Goal: Task Accomplishment & Management: Manage account settings

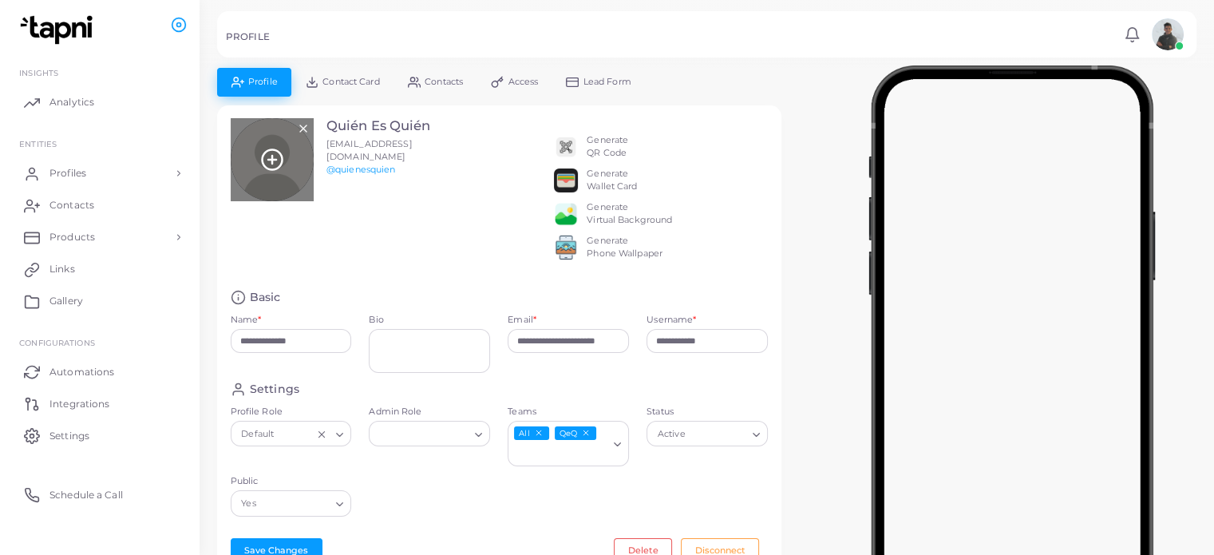
click at [282, 168] on icon at bounding box center [272, 160] width 24 height 24
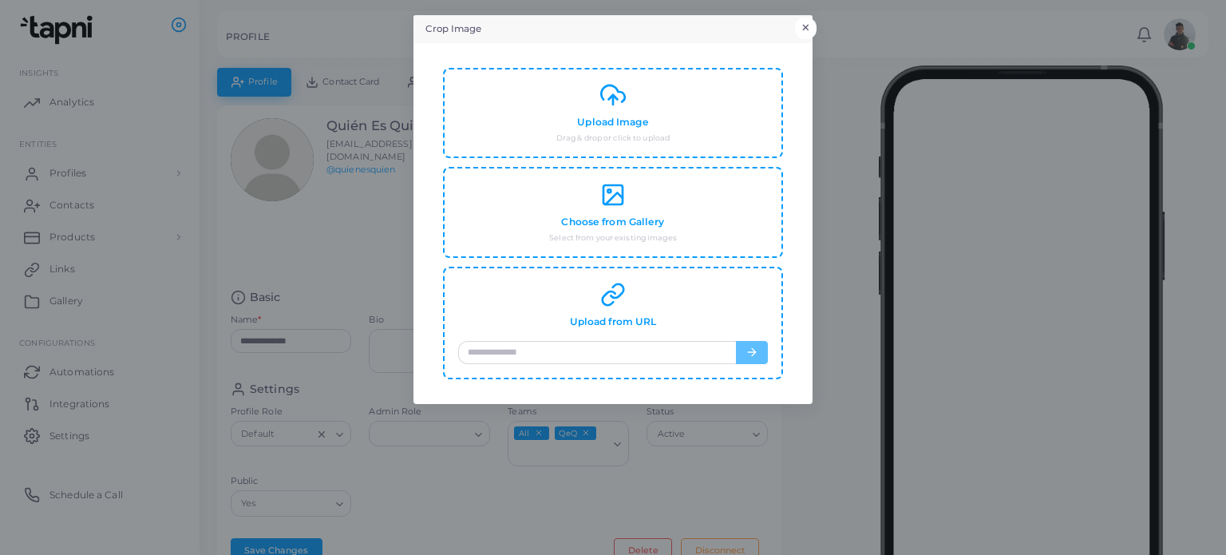
click at [811, 24] on button "×" at bounding box center [806, 28] width 22 height 21
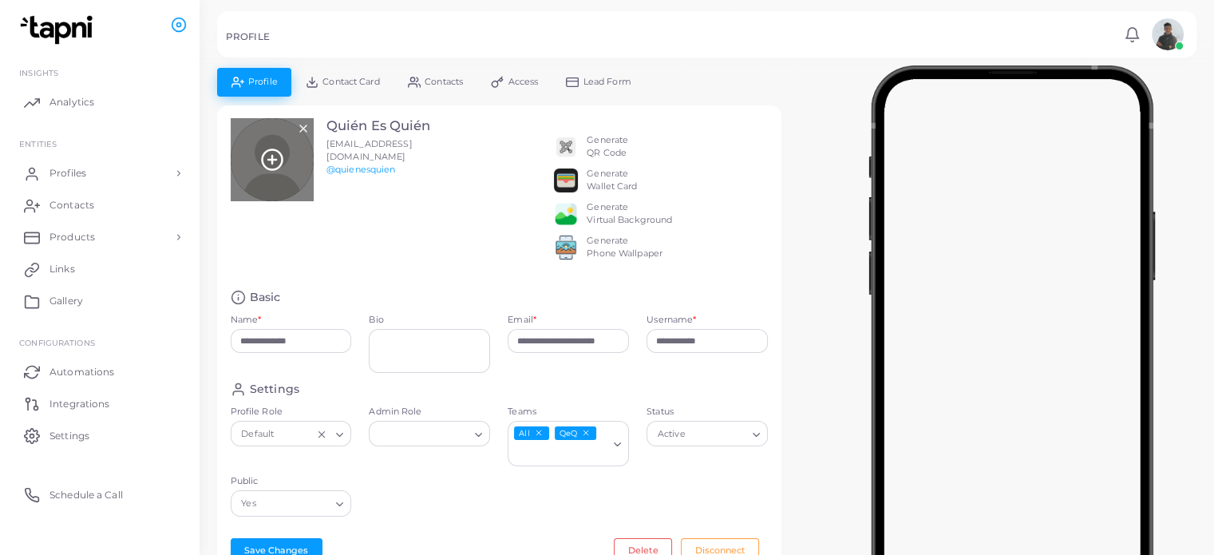
click at [279, 152] on circle at bounding box center [272, 160] width 20 height 20
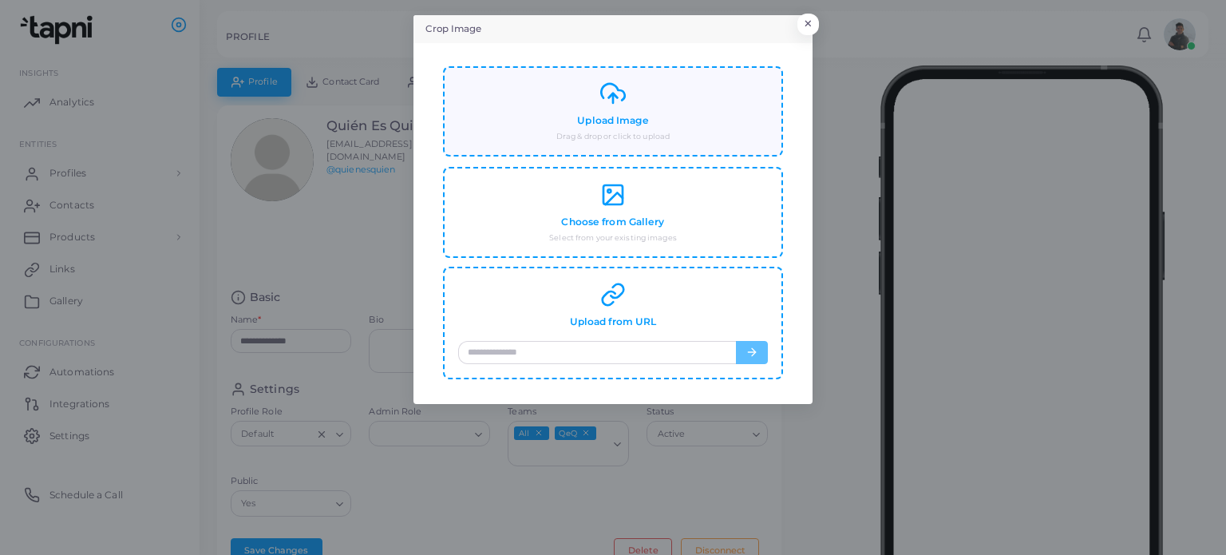
click at [649, 116] on div "Upload Image Drag & drop or click to upload" at bounding box center [613, 111] width 310 height 61
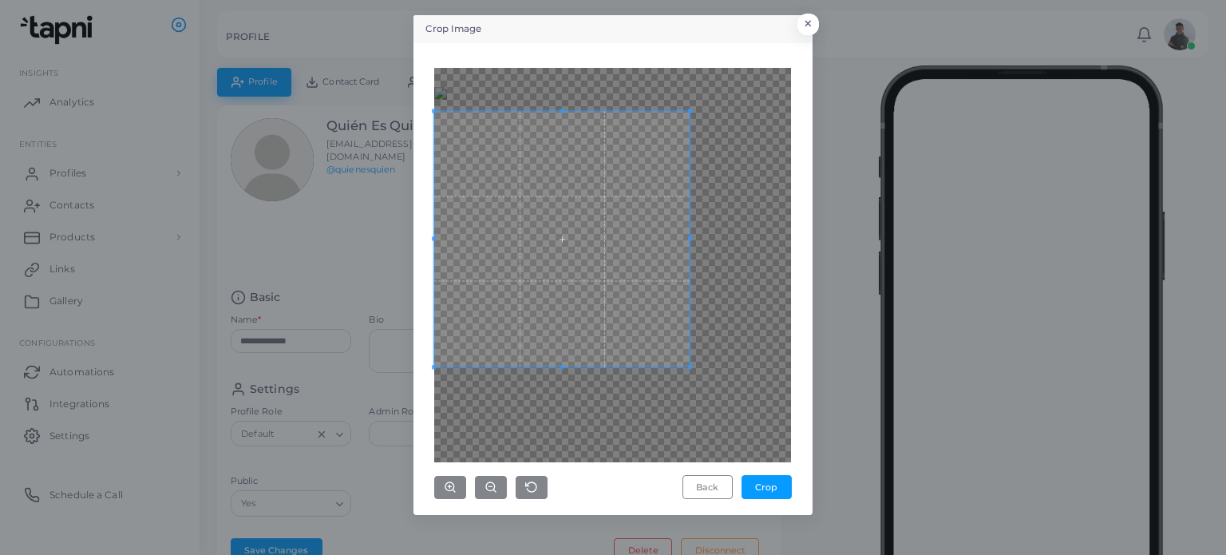
click at [499, 329] on span at bounding box center [561, 238] width 255 height 255
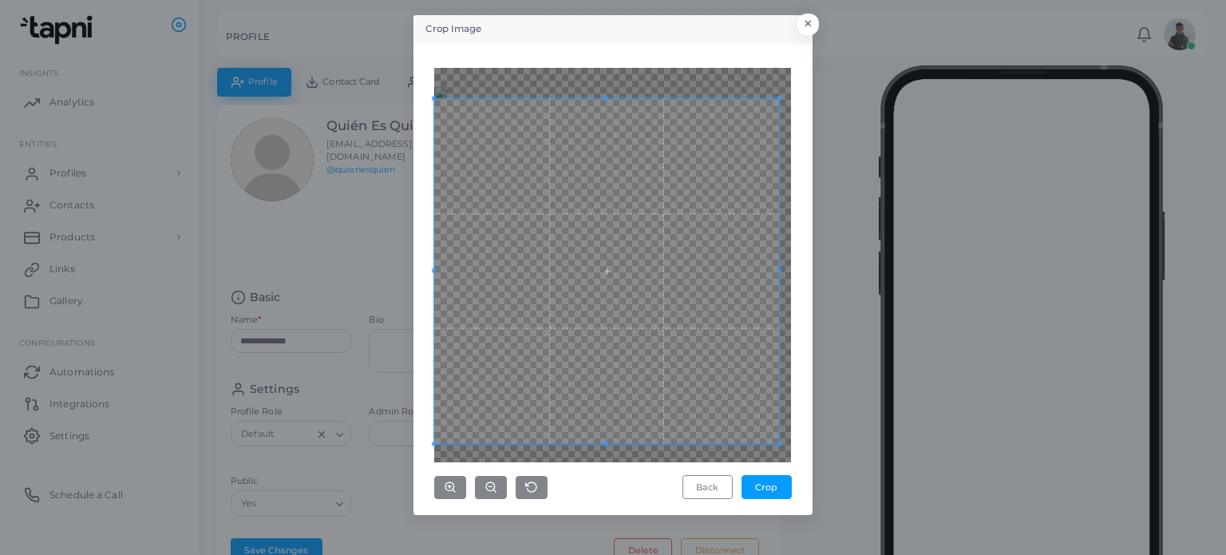
click at [807, 390] on div "Crop Image × Back Crop" at bounding box center [613, 265] width 399 height 500
click at [655, 350] on span at bounding box center [613, 266] width 345 height 345
click at [765, 485] on button "Crop" at bounding box center [767, 487] width 50 height 24
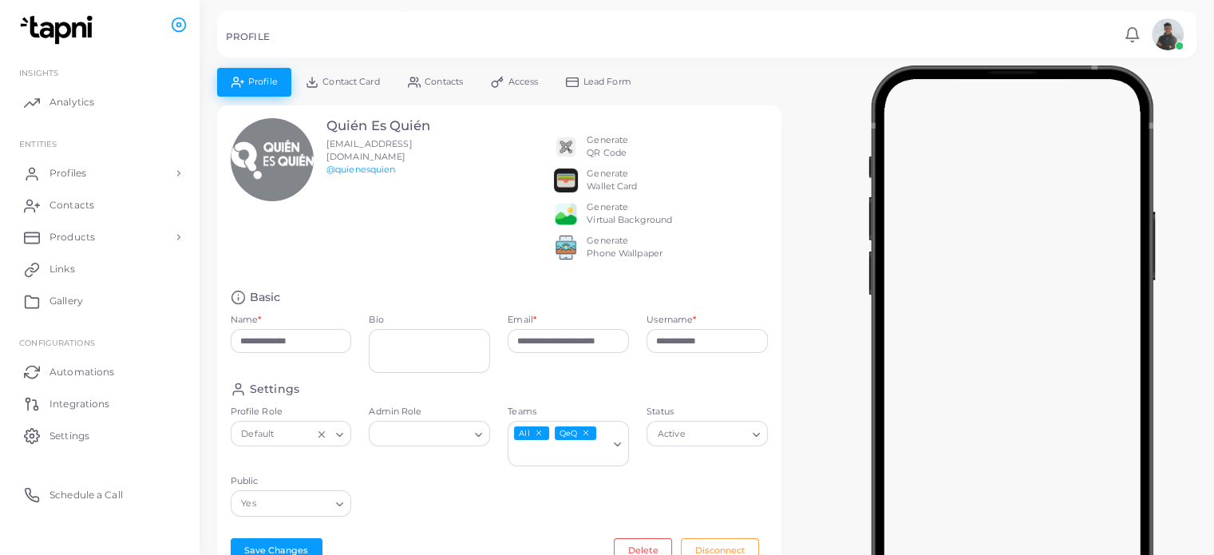
click at [398, 129] on h3 "Quién Es Quién" at bounding box center [385, 126] width 117 height 16
click at [782, 271] on div "**********" at bounding box center [499, 349] width 582 height 488
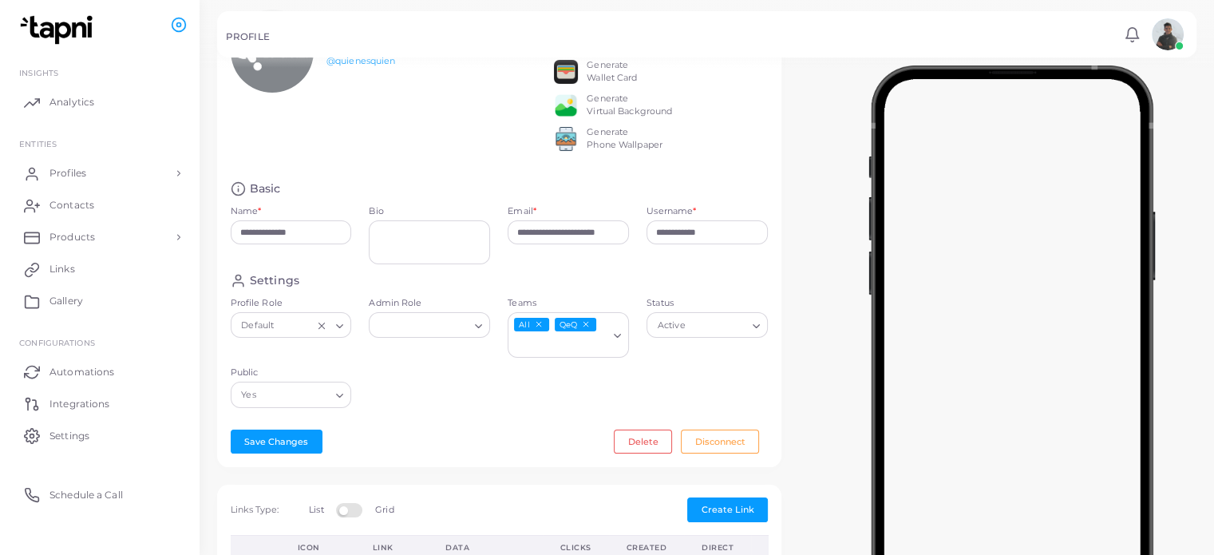
scroll to position [109, 0]
click at [288, 453] on button "Save Changes" at bounding box center [277, 441] width 92 height 24
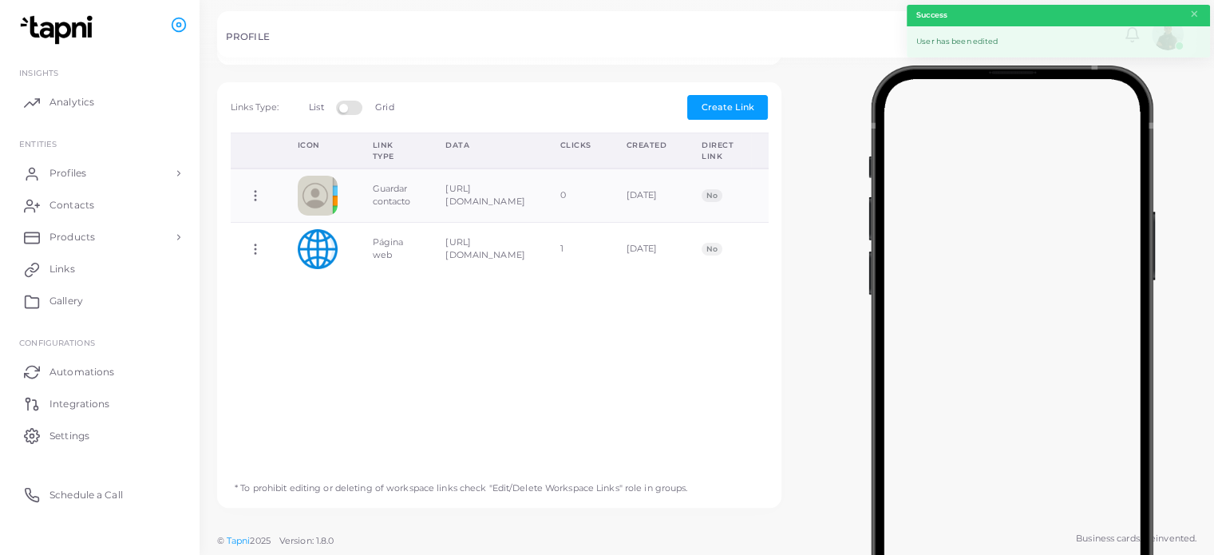
scroll to position [520, 0]
click at [749, 102] on span "Create Link" at bounding box center [728, 106] width 53 height 11
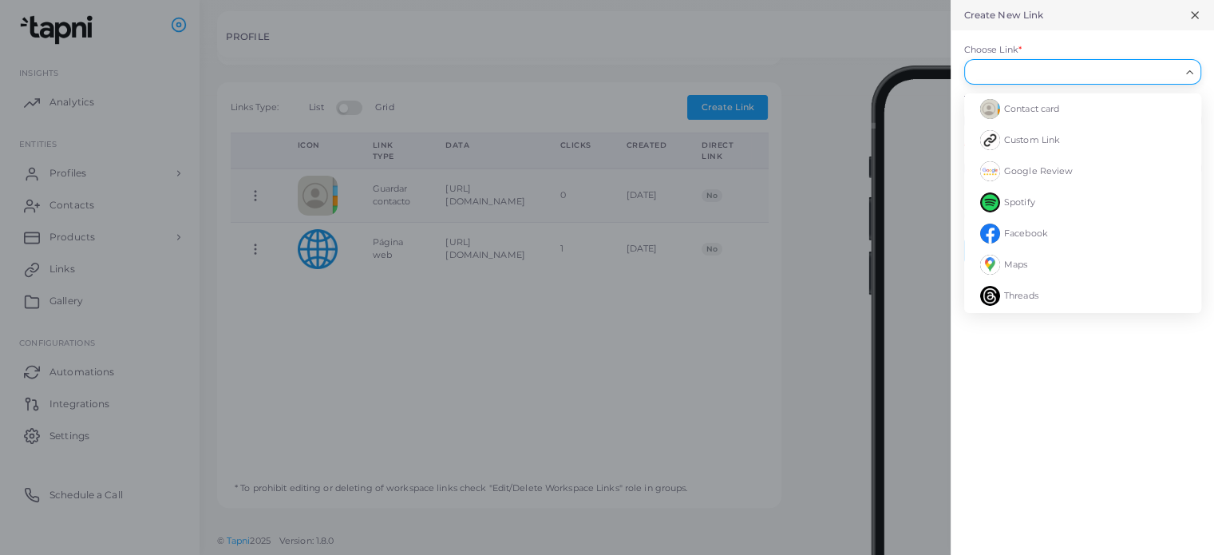
click at [1043, 77] on input "Choose Link *" at bounding box center [1076, 72] width 208 height 18
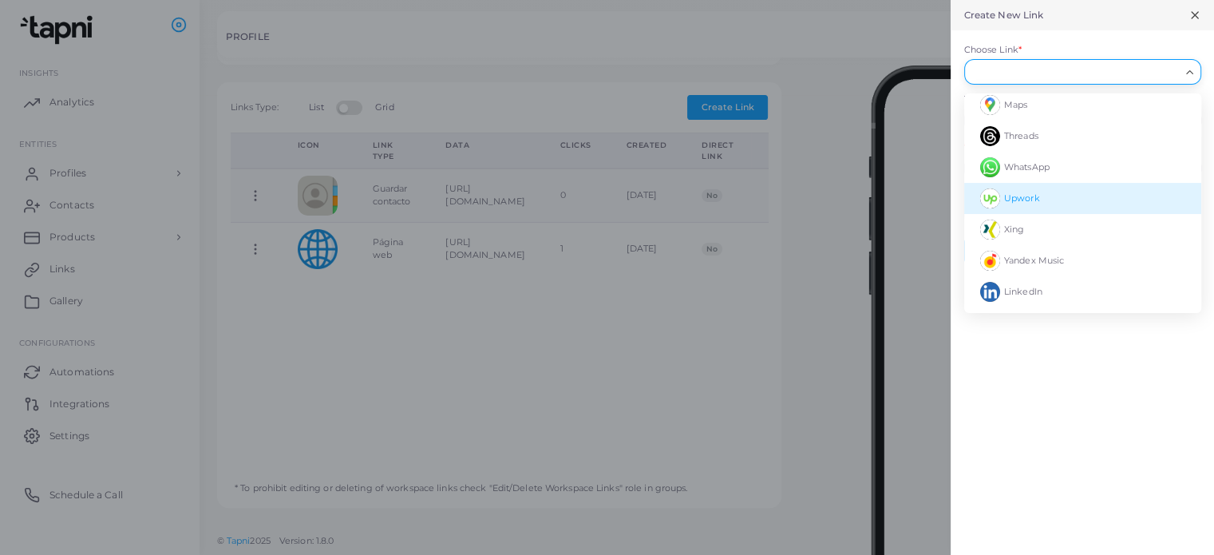
scroll to position [239, 0]
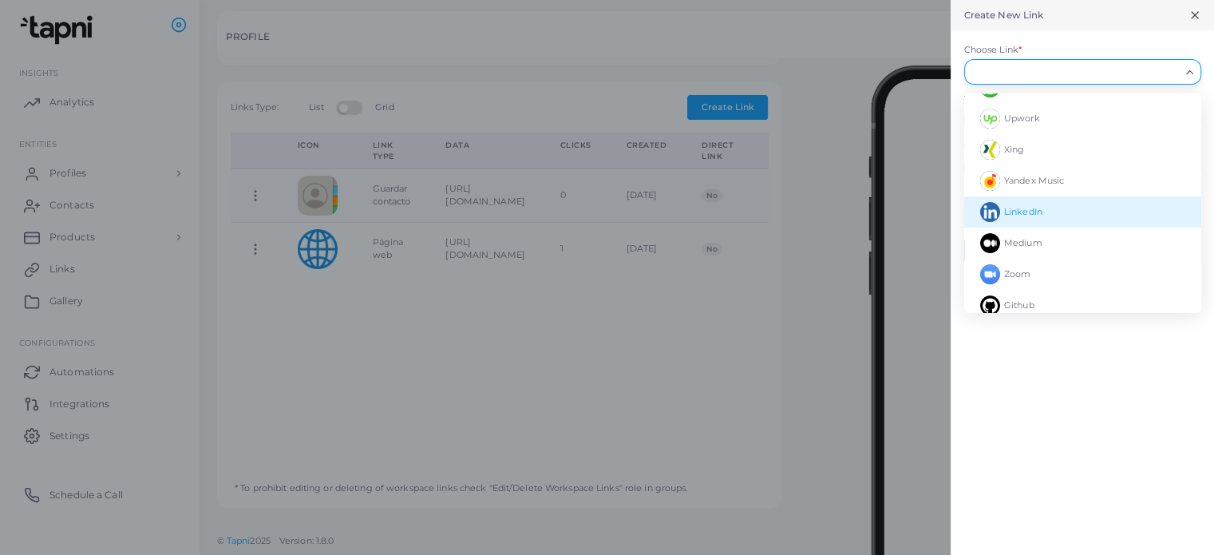
click at [1053, 208] on li "LinkedIn" at bounding box center [1082, 211] width 237 height 31
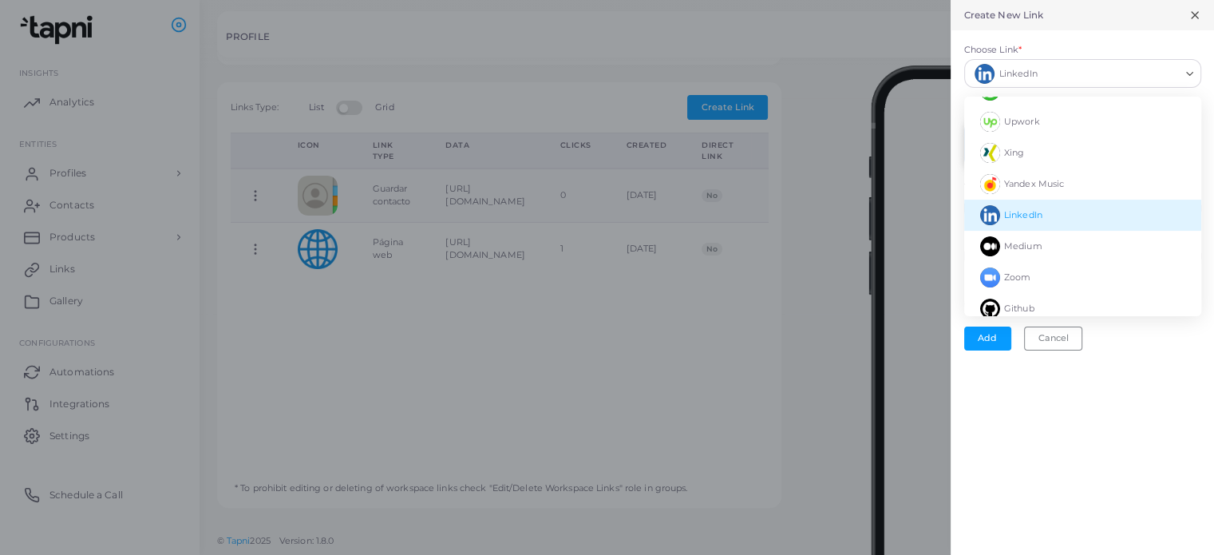
type input "********"
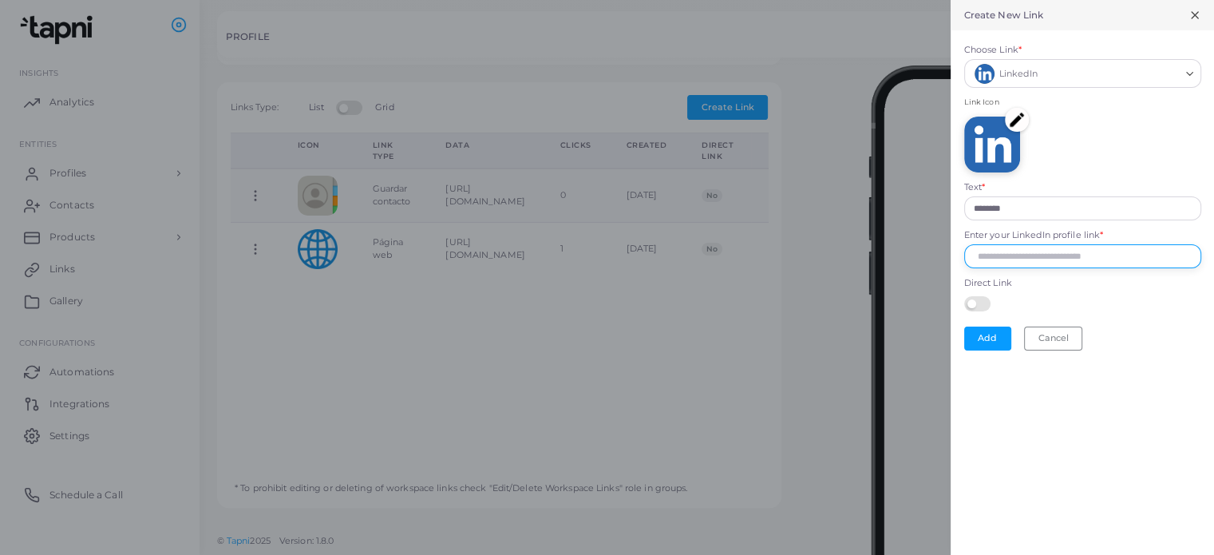
click at [1040, 248] on input "Enter your LinkedIn profile link *" at bounding box center [1082, 256] width 237 height 24
paste input "**********"
type input "**********"
click at [1114, 427] on div "**********" at bounding box center [1082, 277] width 263 height 555
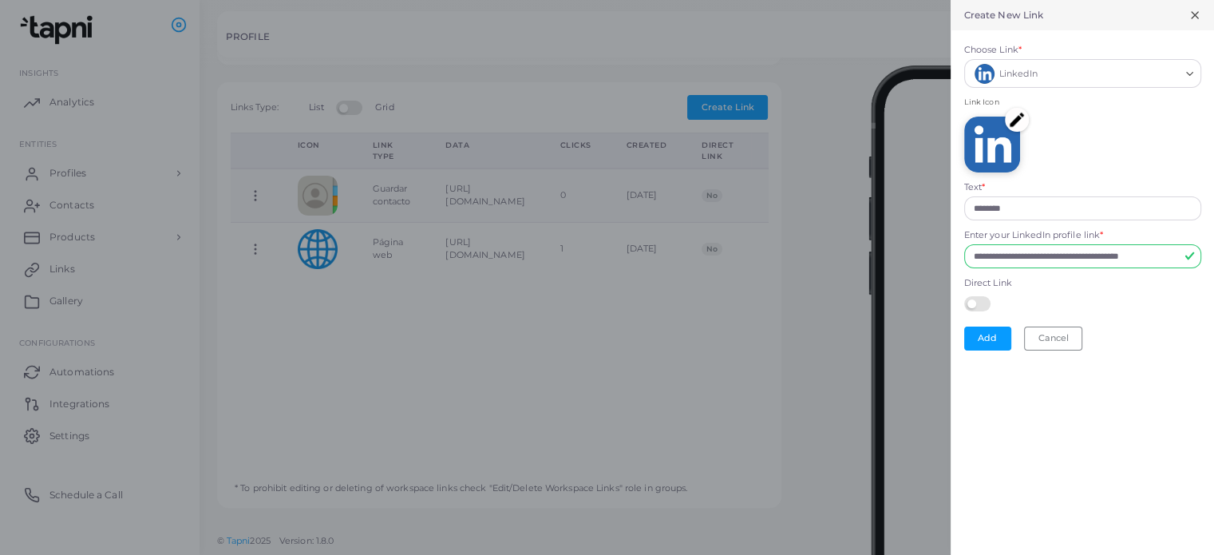
scroll to position [0, 0]
click at [968, 299] on label at bounding box center [979, 302] width 31 height 13
click at [987, 302] on label at bounding box center [979, 302] width 31 height 13
click at [983, 338] on button "Add" at bounding box center [987, 339] width 47 height 24
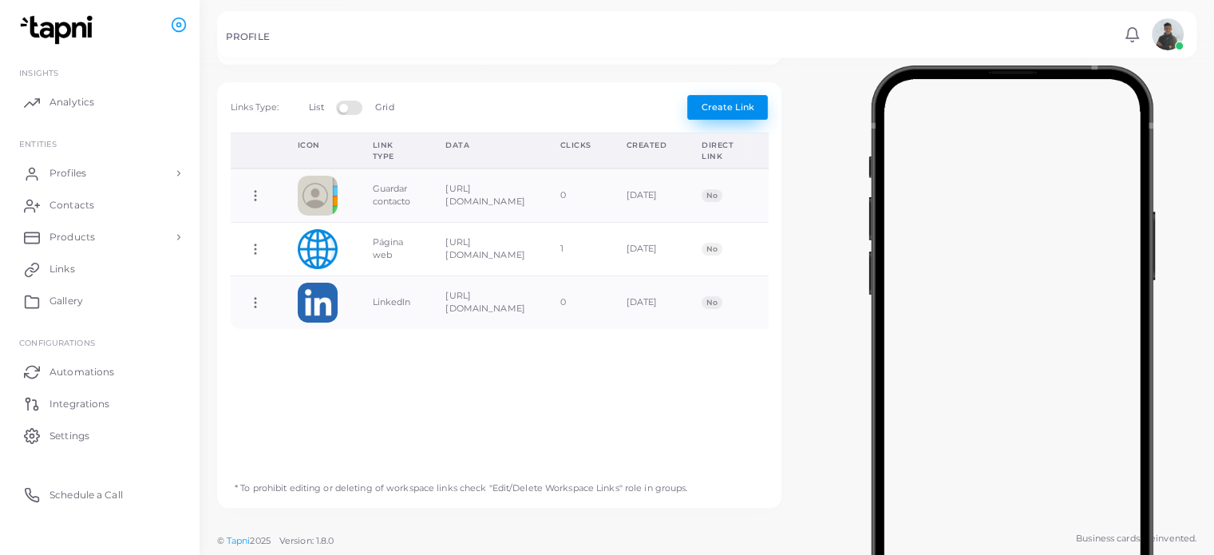
click at [735, 109] on span "Create Link" at bounding box center [728, 106] width 53 height 11
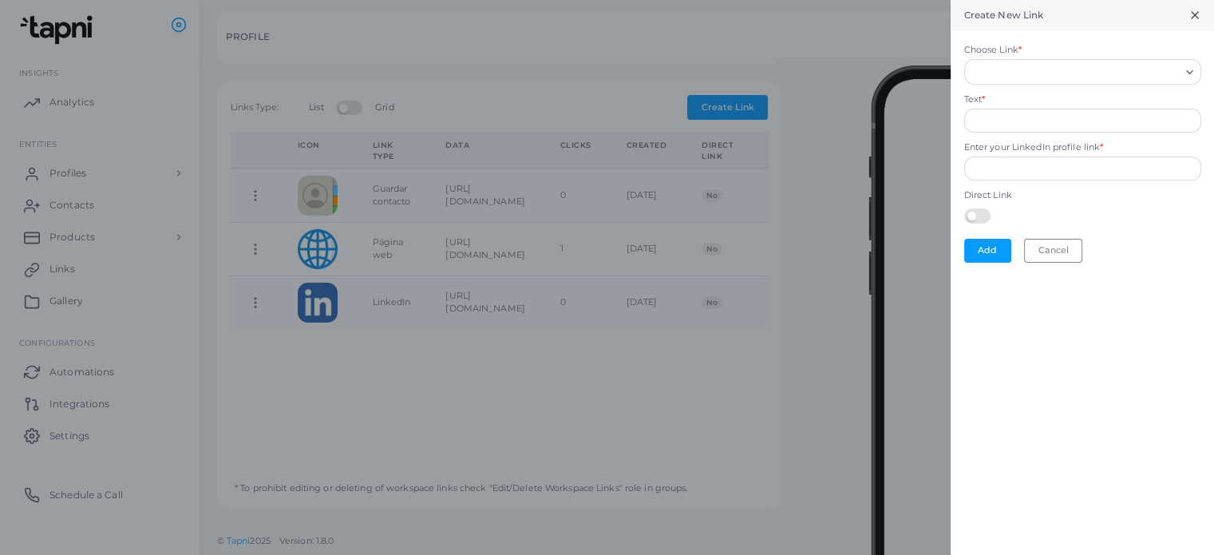
click at [1015, 48] on label "Choose Link *" at bounding box center [992, 50] width 57 height 13
click at [1015, 63] on input "Choose Link *" at bounding box center [1076, 72] width 208 height 18
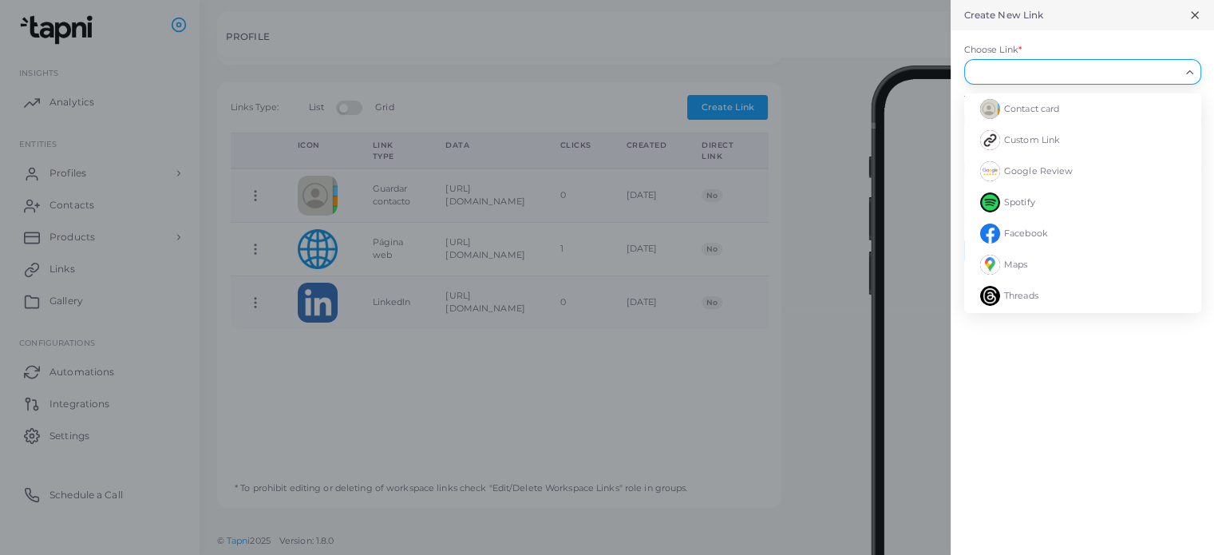
click at [1019, 61] on div "Search for option" at bounding box center [1076, 70] width 212 height 21
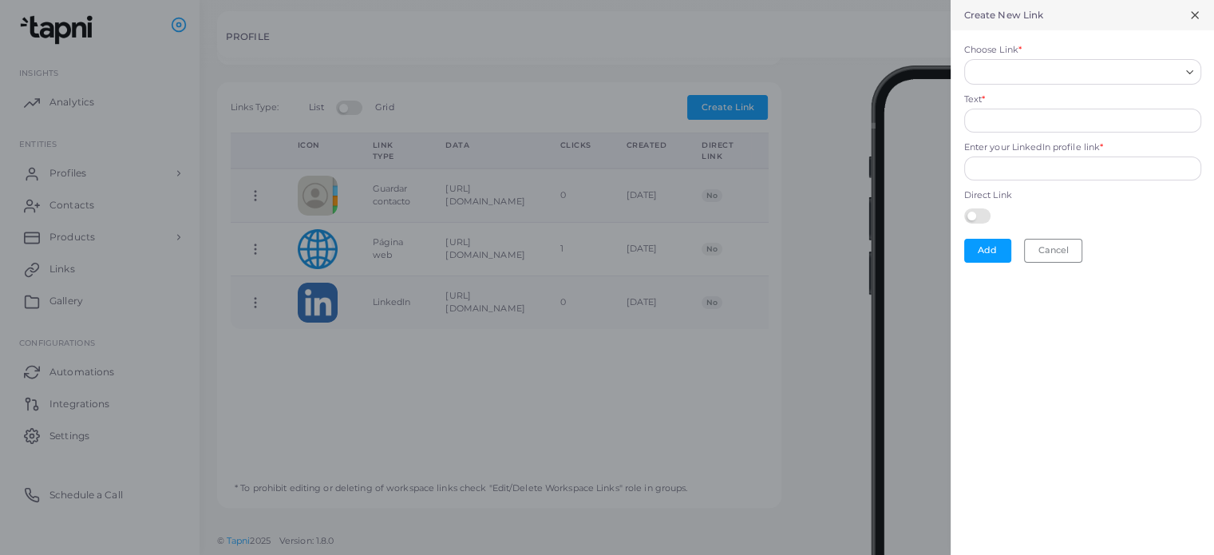
click at [1019, 61] on div "Search for option" at bounding box center [1076, 70] width 212 height 21
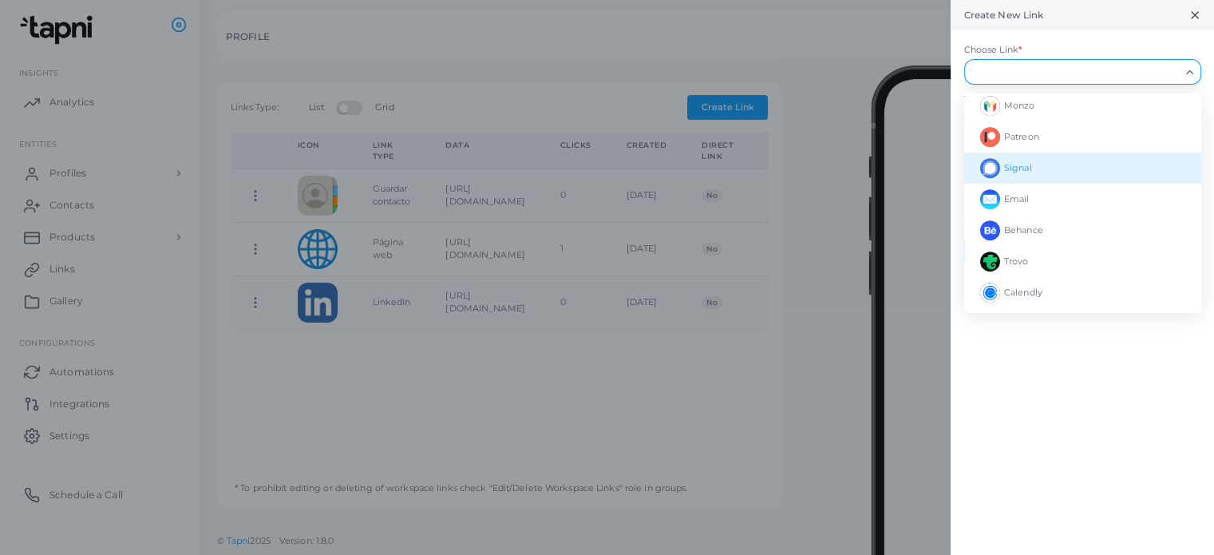
scroll to position [782, 0]
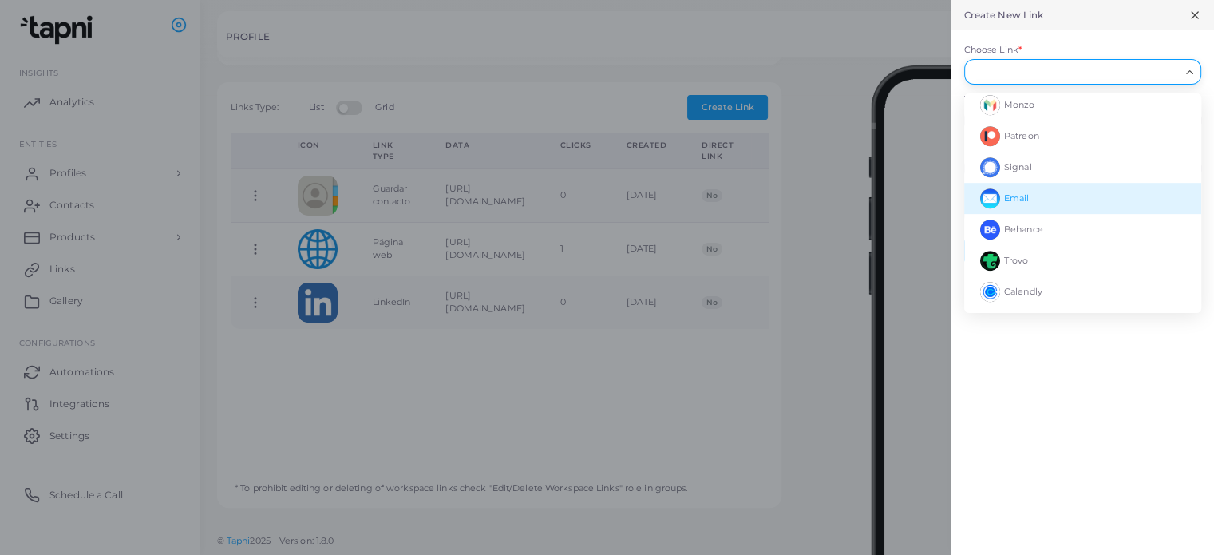
click at [1040, 191] on li "Email" at bounding box center [1082, 198] width 237 height 31
type input "*****"
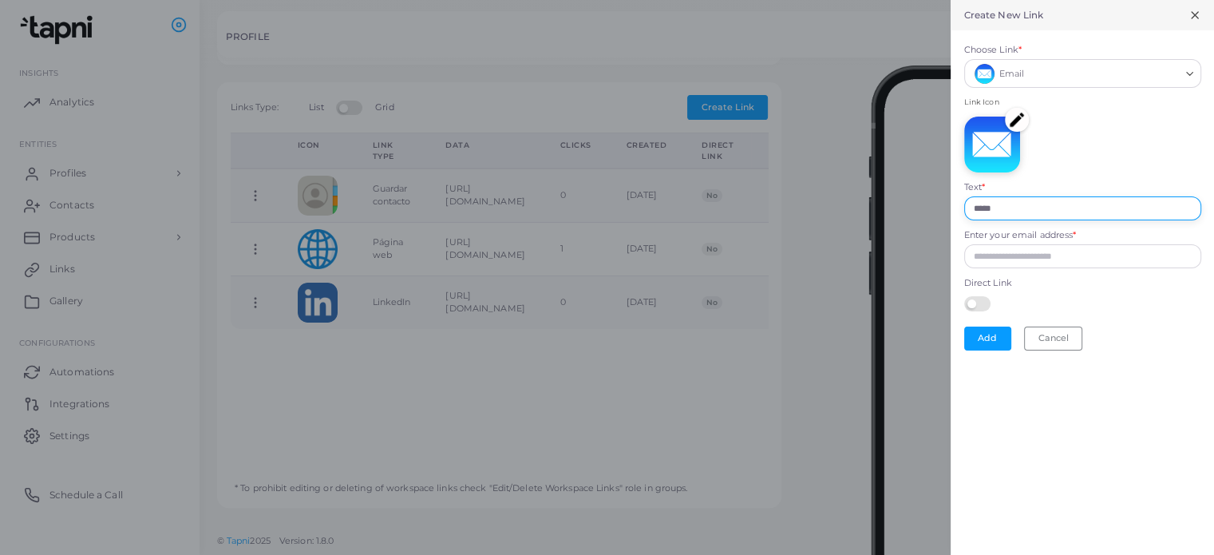
click at [1002, 216] on input "*****" at bounding box center [1082, 208] width 237 height 24
click at [1012, 259] on input "Enter your email address *" at bounding box center [1082, 256] width 237 height 24
paste input "**********"
type input "**********"
click at [1160, 311] on div at bounding box center [1082, 302] width 237 height 21
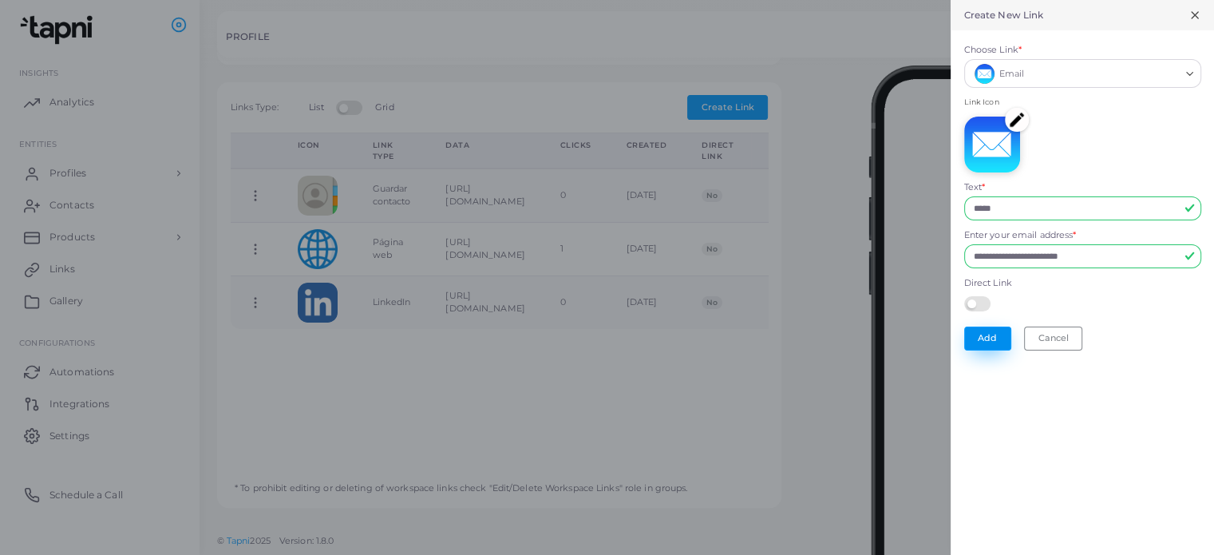
click at [990, 338] on button "Add" at bounding box center [987, 339] width 47 height 24
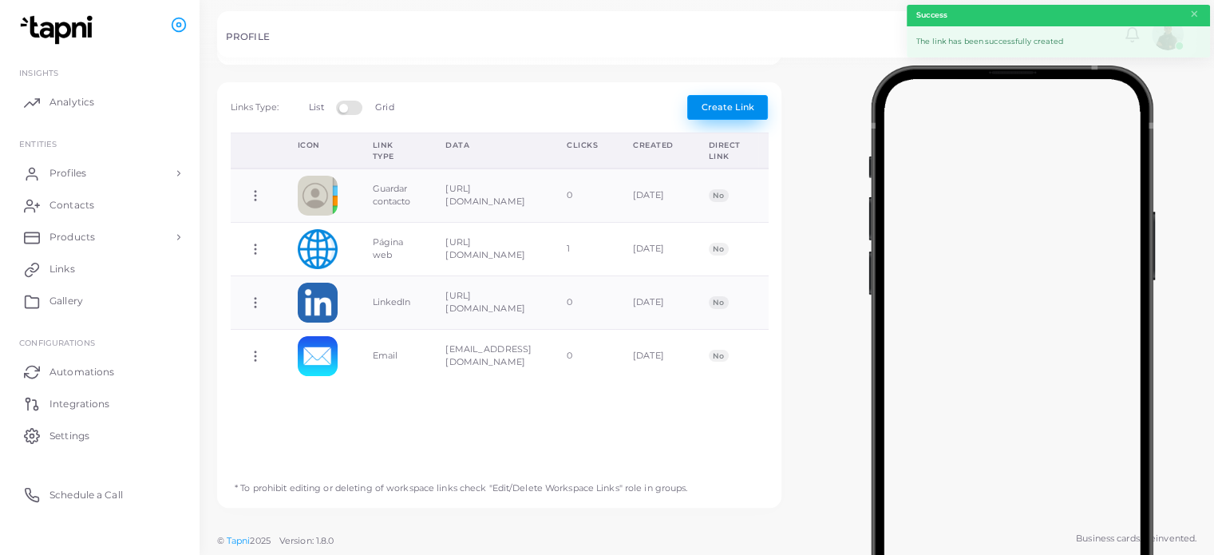
click at [754, 108] on button "Create Link" at bounding box center [727, 107] width 81 height 24
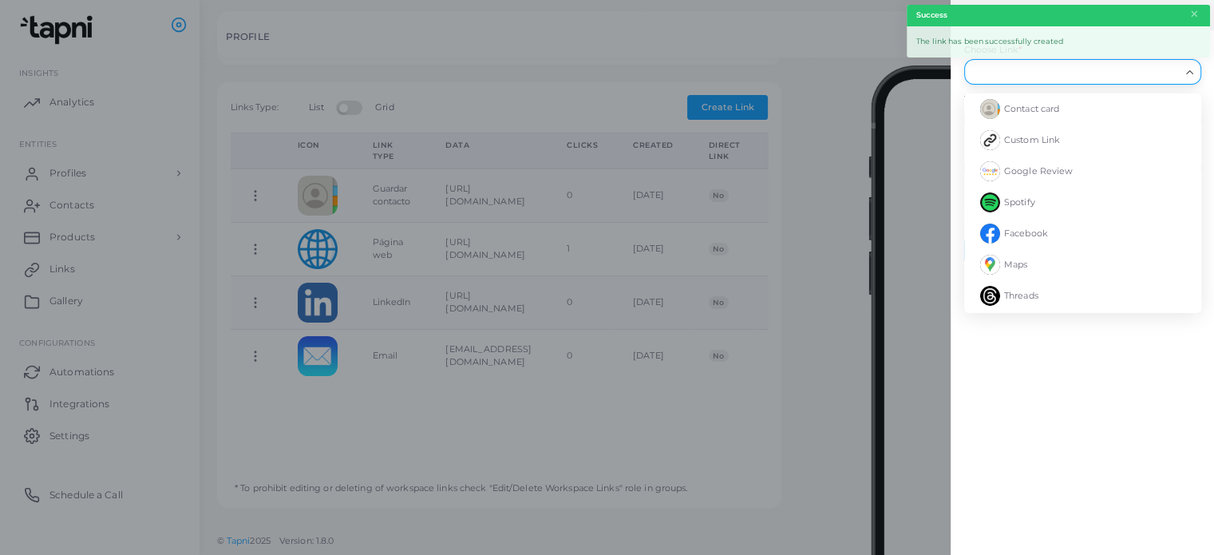
click at [1058, 74] on input "Choose Link *" at bounding box center [1076, 72] width 208 height 18
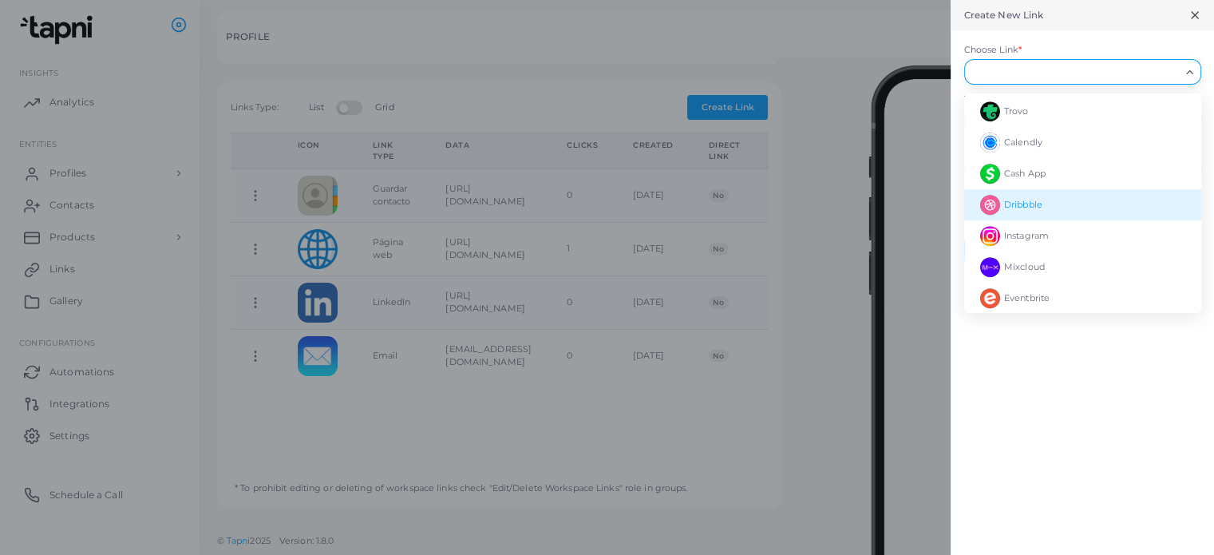
scroll to position [852, 0]
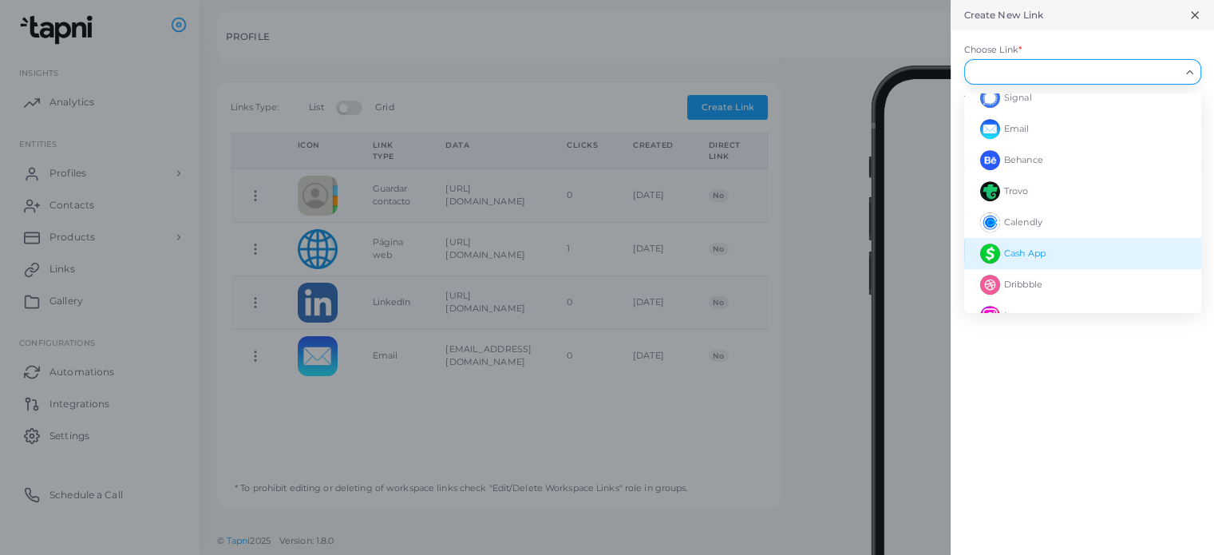
click at [817, 394] on div at bounding box center [607, 277] width 1214 height 555
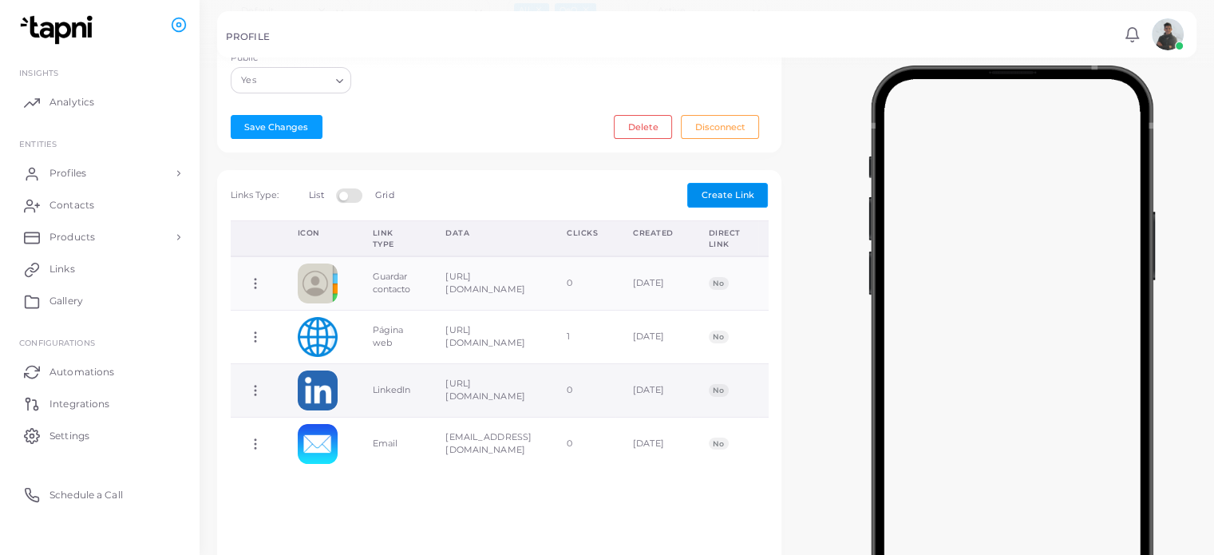
scroll to position [281, 0]
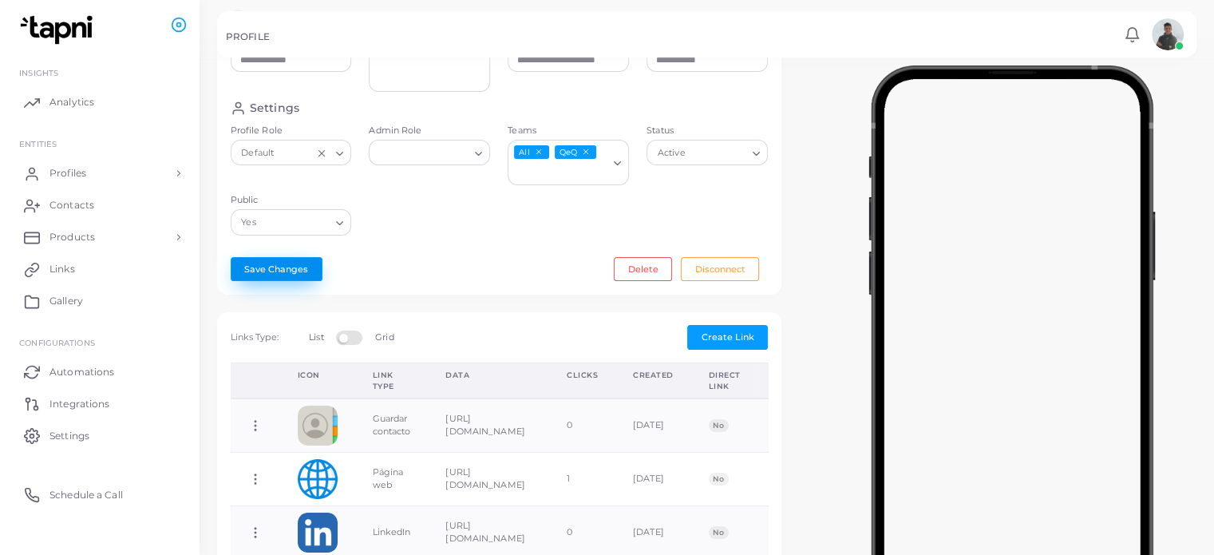
click at [279, 281] on button "Save Changes" at bounding box center [277, 269] width 92 height 24
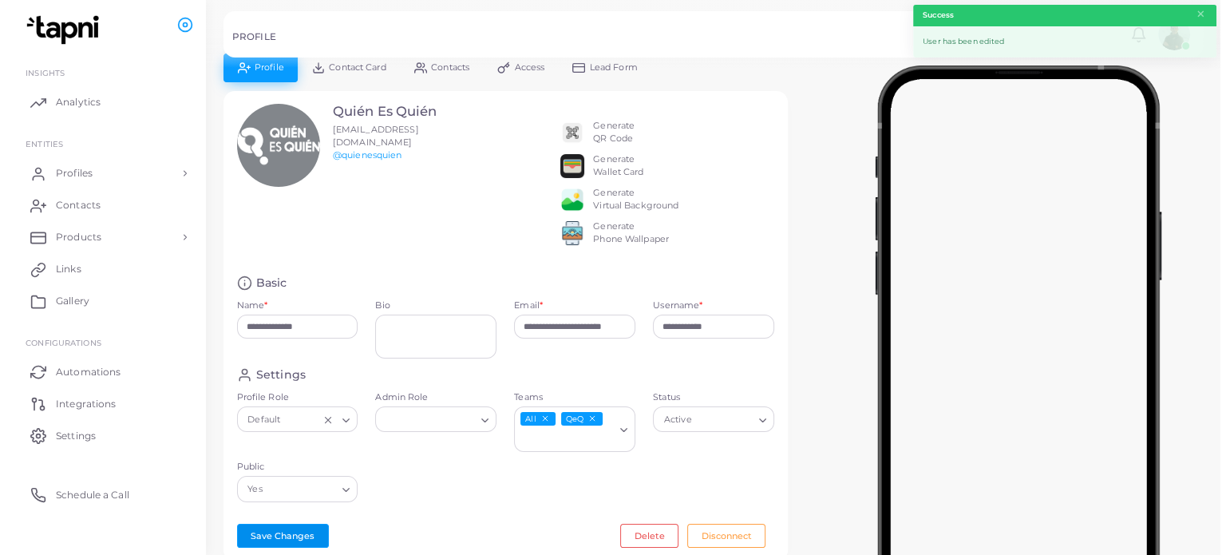
scroll to position [0, 0]
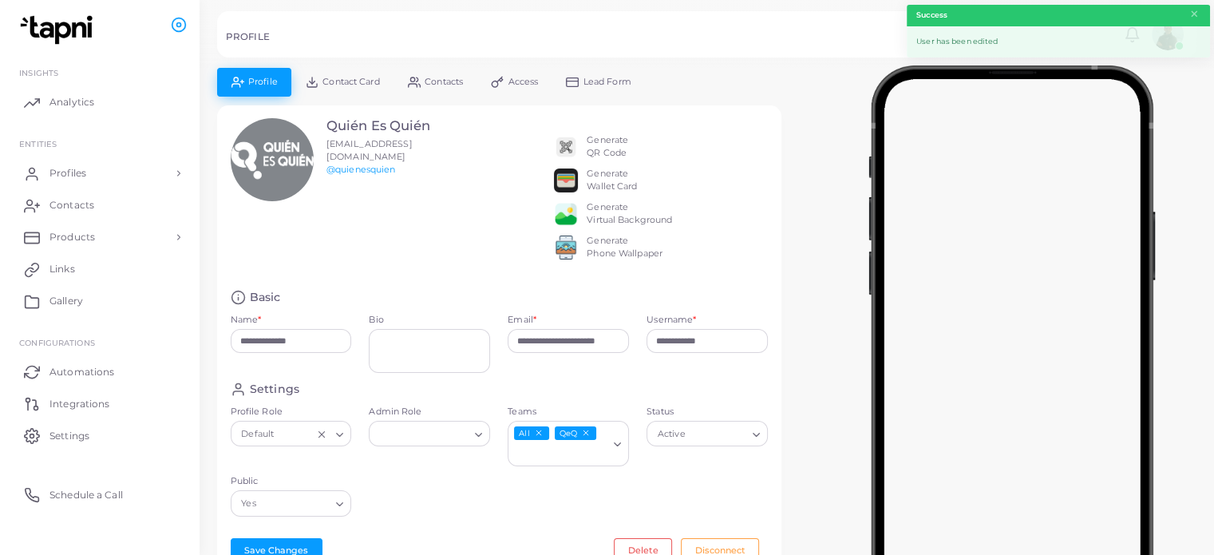
click at [614, 150] on div "Generate QR Code" at bounding box center [608, 147] width 42 height 26
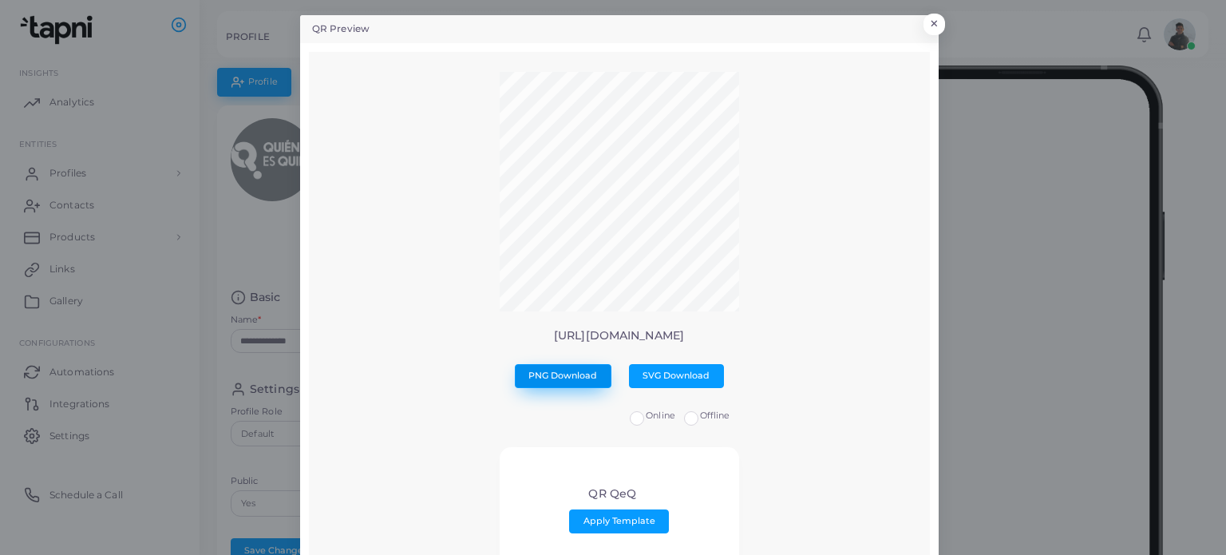
click at [565, 379] on span "PNG Download" at bounding box center [562, 375] width 69 height 11
click at [929, 30] on button "×" at bounding box center [932, 28] width 22 height 21
